Goal: Use online tool/utility: Utilize a website feature to perform a specific function

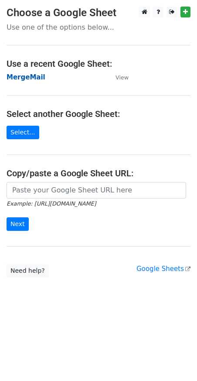
click at [23, 79] on strong "MergeMail" at bounding box center [26, 77] width 39 height 8
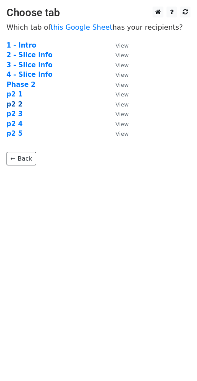
click at [17, 105] on strong "p2 2" at bounding box center [15, 104] width 16 height 8
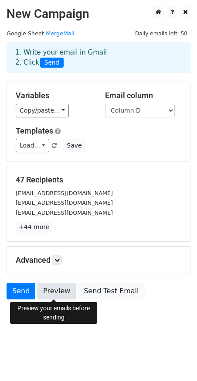
click at [66, 298] on link "Preview" at bounding box center [57, 291] width 38 height 17
